Goal: Information Seeking & Learning: Learn about a topic

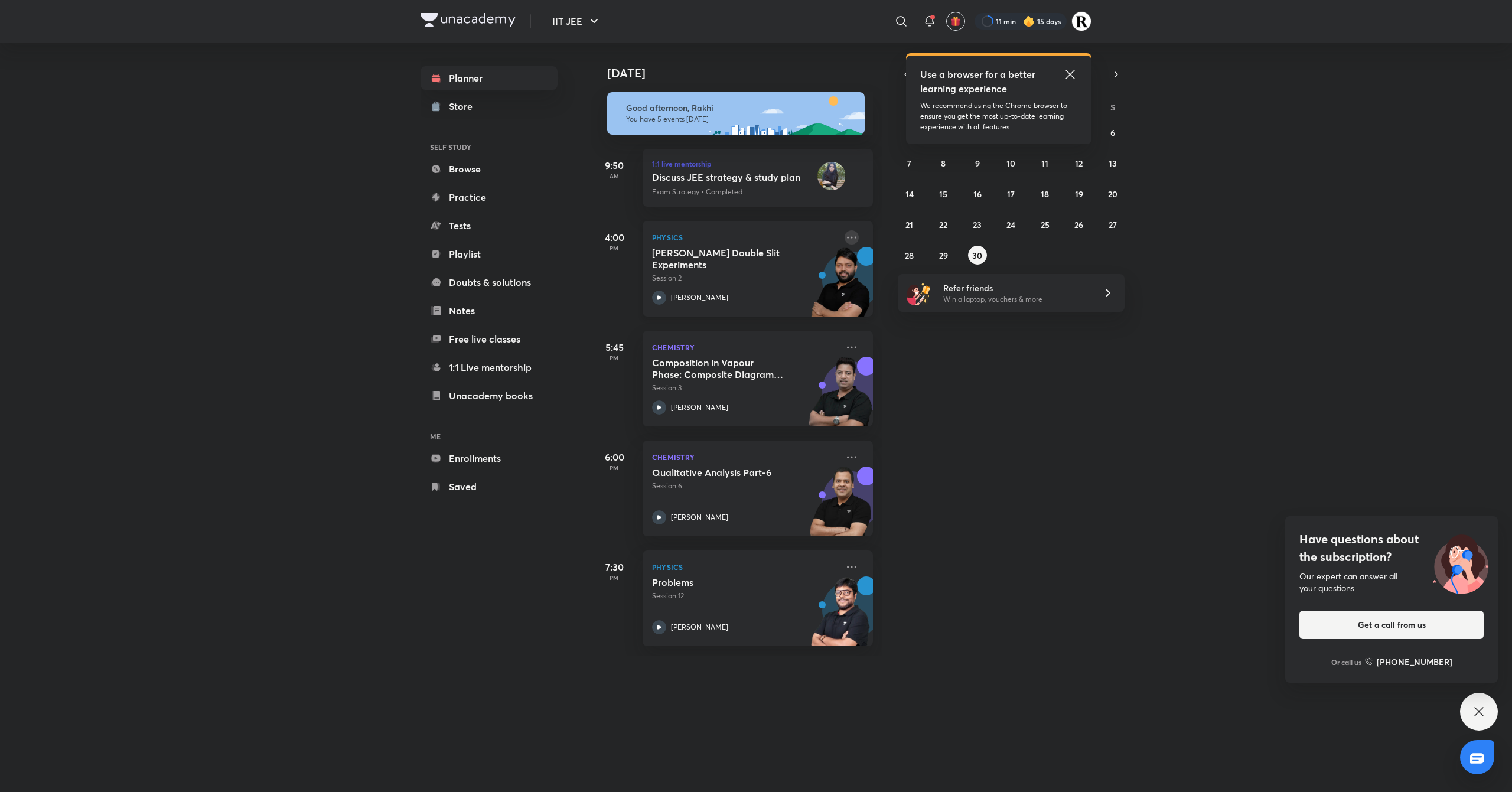
click at [845, 237] on icon at bounding box center [852, 237] width 14 height 14
click at [919, 341] on p "Go to course page" at bounding box center [931, 345] width 81 height 12
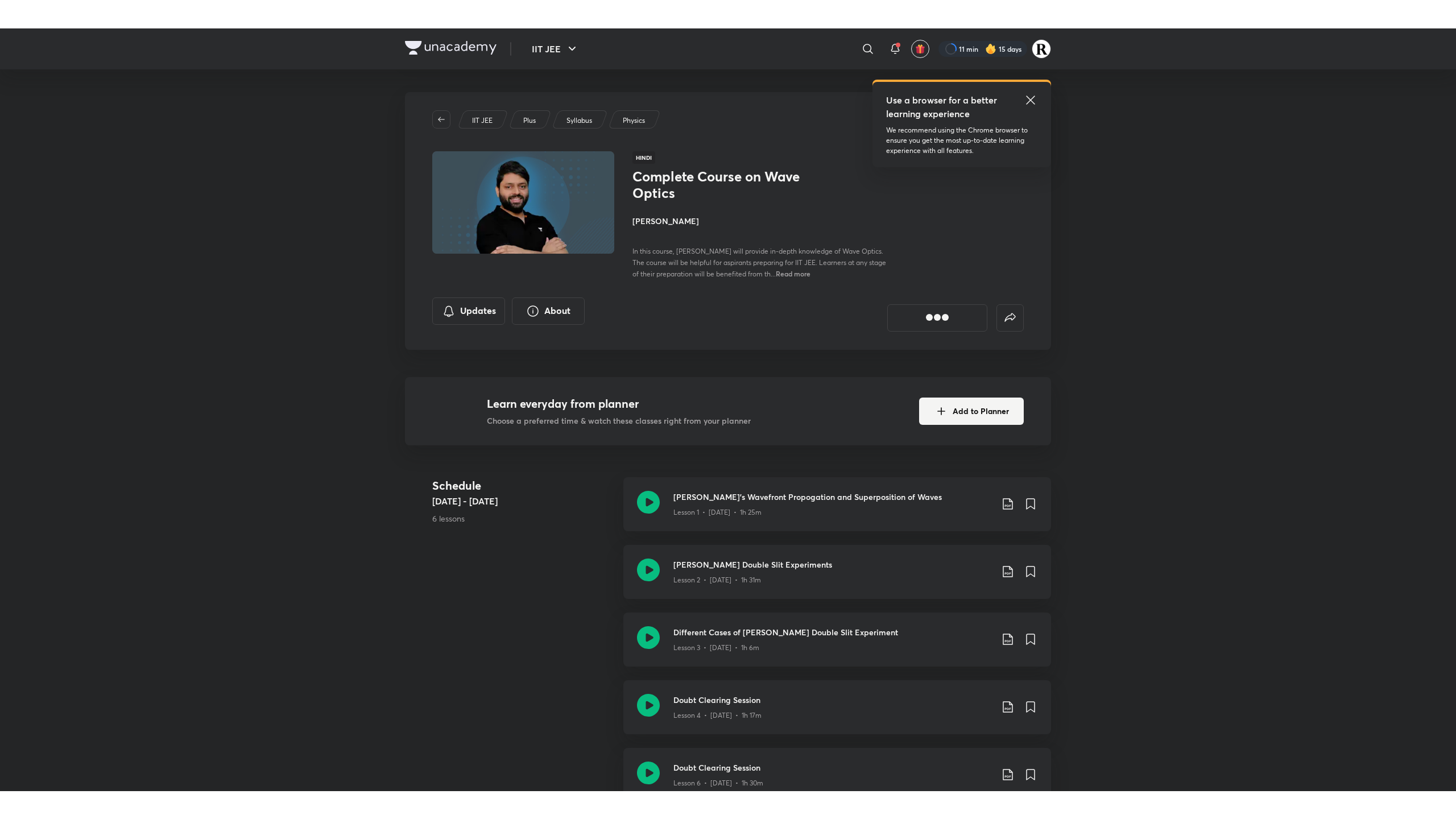
scroll to position [175, 0]
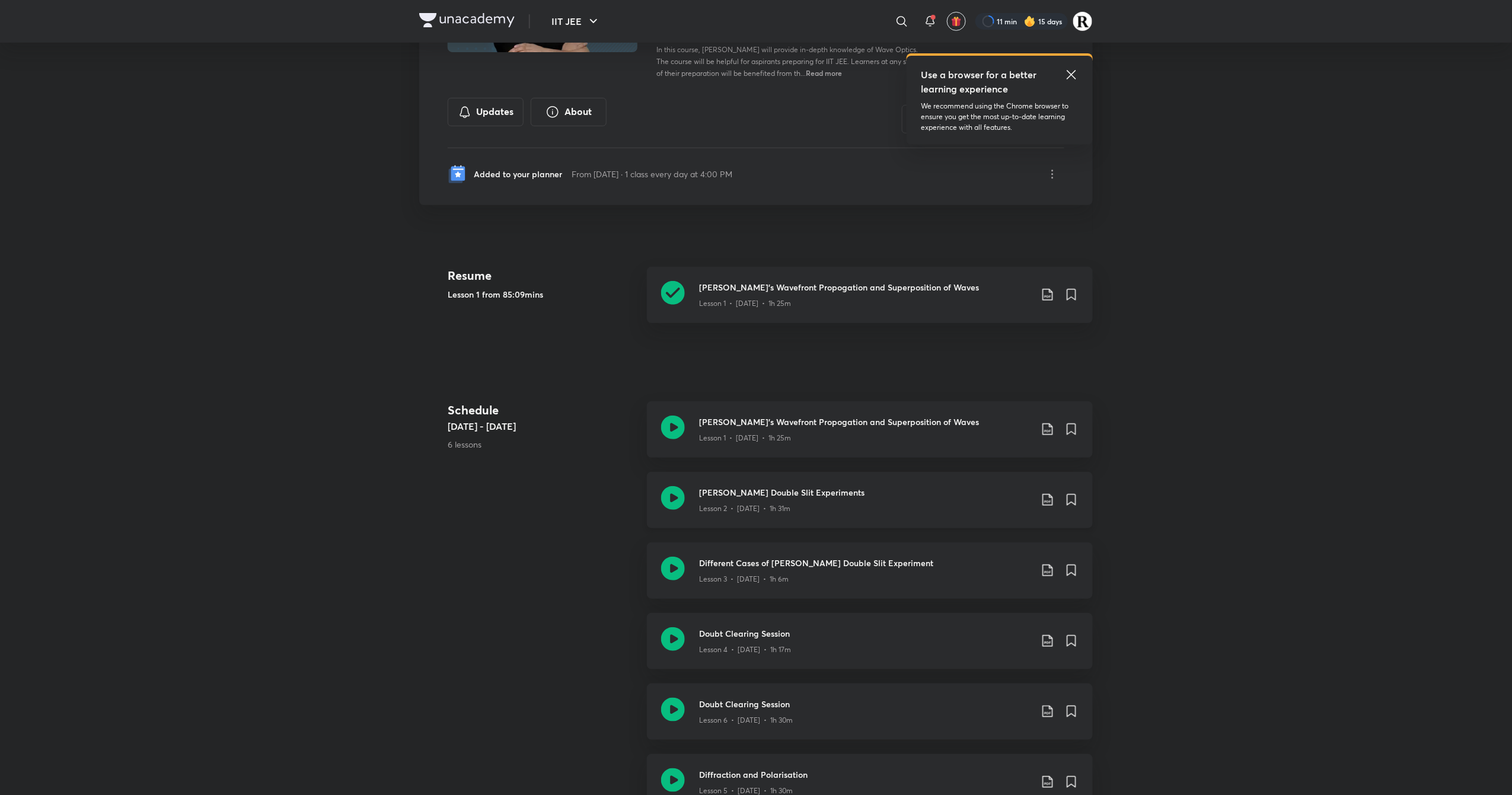
click at [669, 503] on icon at bounding box center [673, 498] width 24 height 23
